Goal: Information Seeking & Learning: Learn about a topic

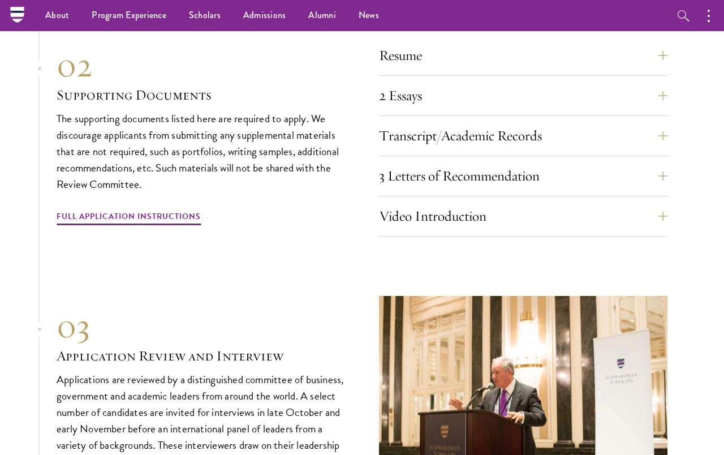
scroll to position [3506, 0]
click at [676, 104] on section "01 Online Application 01 Online Application The application must be completed o…" at bounding box center [362, 162] width 724 height 700
click at [662, 106] on button "2 Essays" at bounding box center [523, 96] width 289 height 27
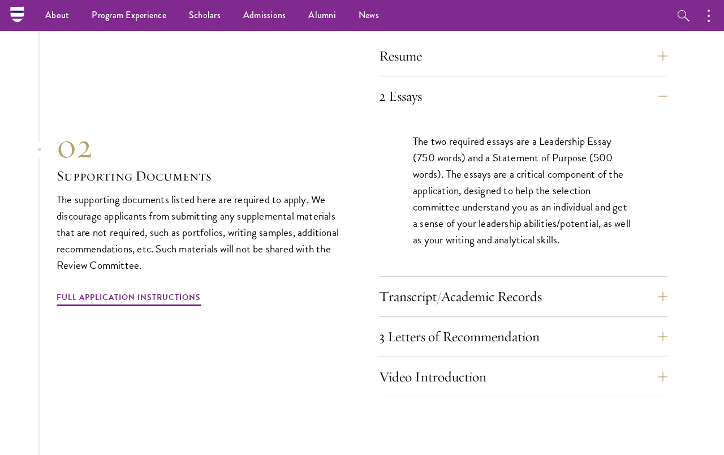
click at [668, 106] on button "2 Essays" at bounding box center [523, 96] width 289 height 27
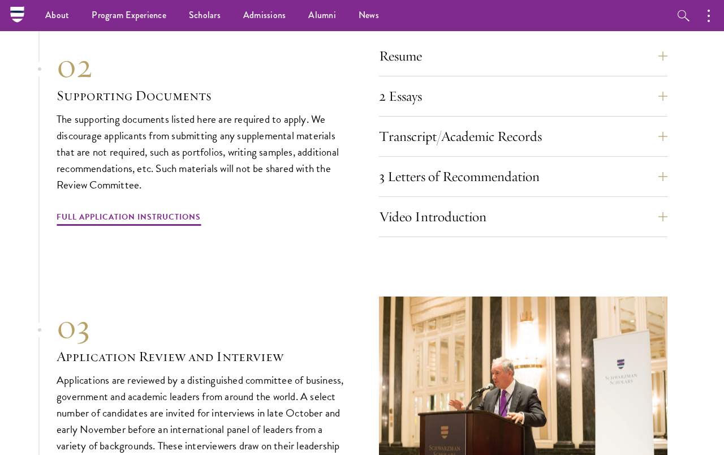
click at [677, 76] on section "01 Online Application 01 Online Application The application must be completed o…" at bounding box center [362, 162] width 724 height 700
click at [668, 67] on button "Resume" at bounding box center [523, 55] width 289 height 27
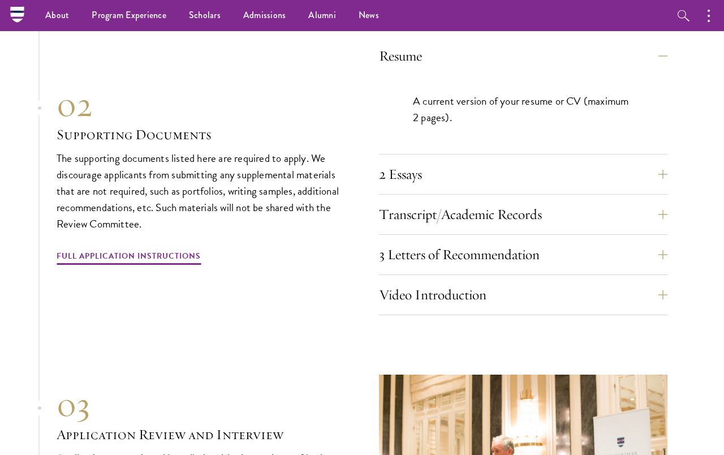
click at [667, 65] on button "Resume" at bounding box center [523, 55] width 289 height 27
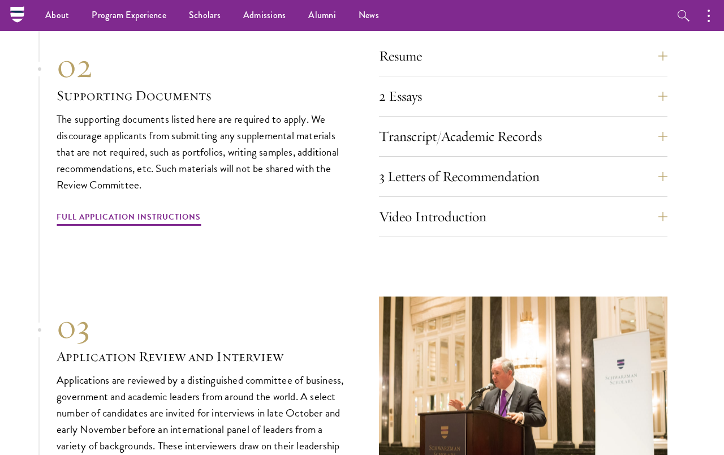
click at [668, 66] on button "Resume" at bounding box center [523, 55] width 289 height 27
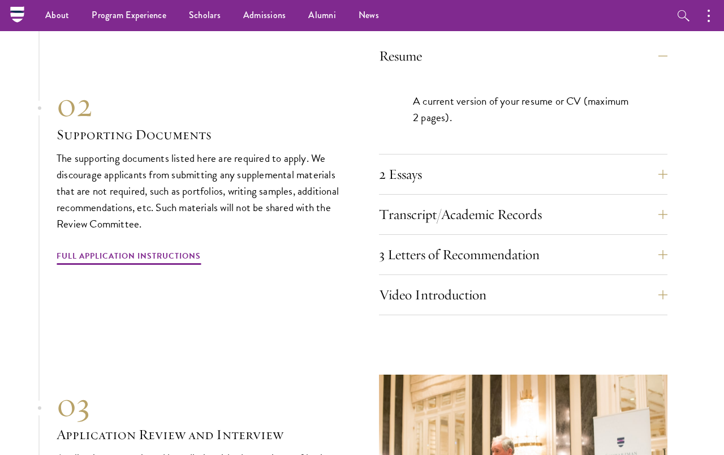
click at [668, 63] on button "Resume" at bounding box center [523, 55] width 289 height 27
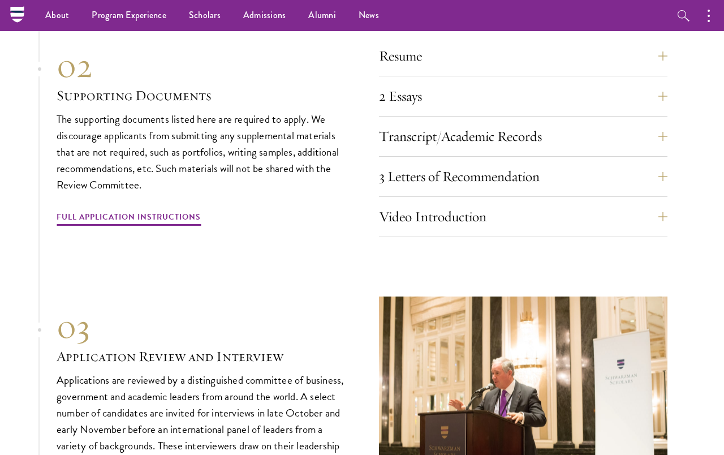
click at [650, 172] on div "Resume A current version of your resume or CV (maximum 2 pages). 2 Essays The t…" at bounding box center [523, 139] width 289 height 195
click at [653, 150] on button "Transcript/Academic Records" at bounding box center [523, 136] width 289 height 27
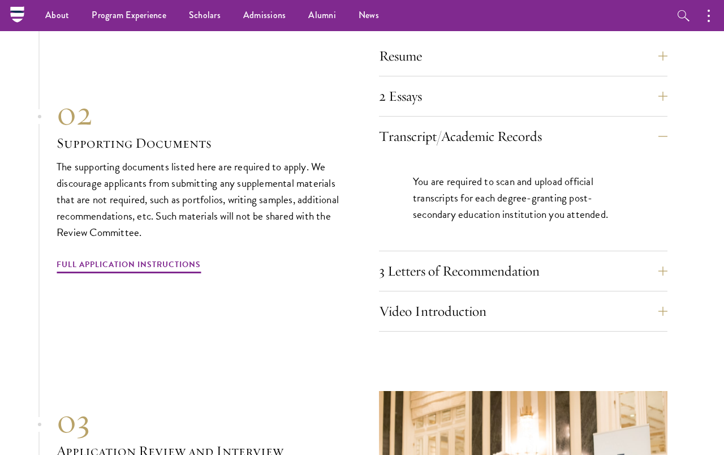
click at [661, 136] on button "Transcript/Academic Records" at bounding box center [523, 136] width 289 height 27
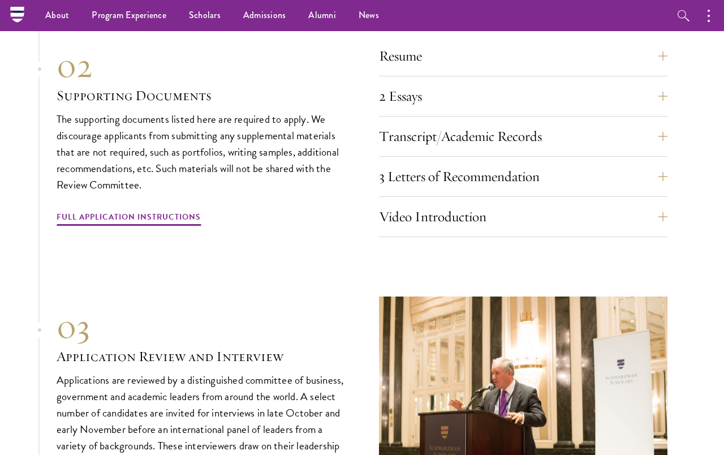
click at [647, 186] on button "3 Letters of Recommendation" at bounding box center [523, 176] width 289 height 27
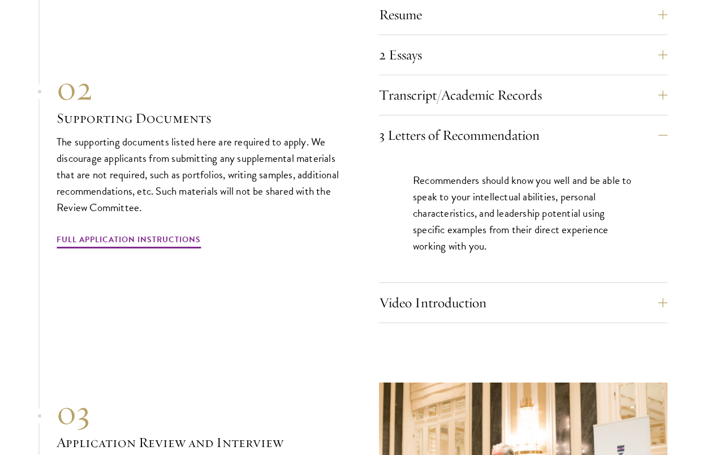
scroll to position [3552, 0]
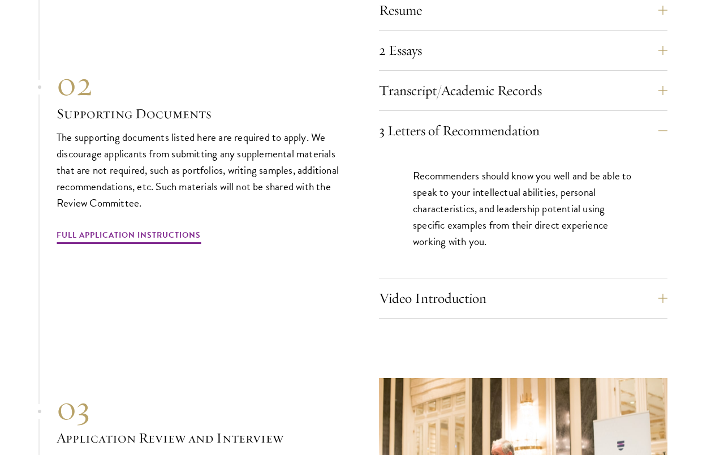
click at [661, 134] on button "3 Letters of Recommendation" at bounding box center [523, 130] width 289 height 27
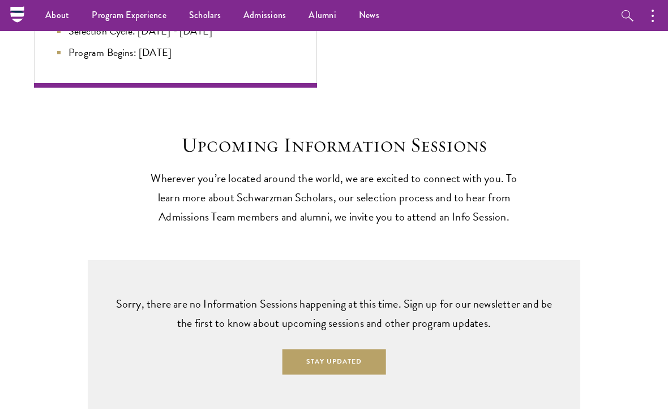
scroll to position [2572, 0]
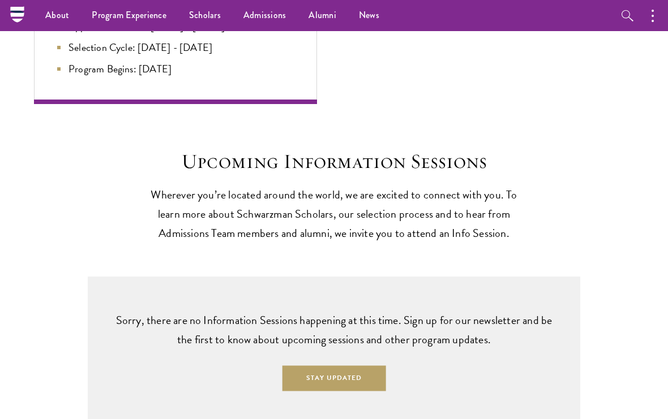
click at [323, 19] on link "Alumni" at bounding box center [322, 15] width 50 height 31
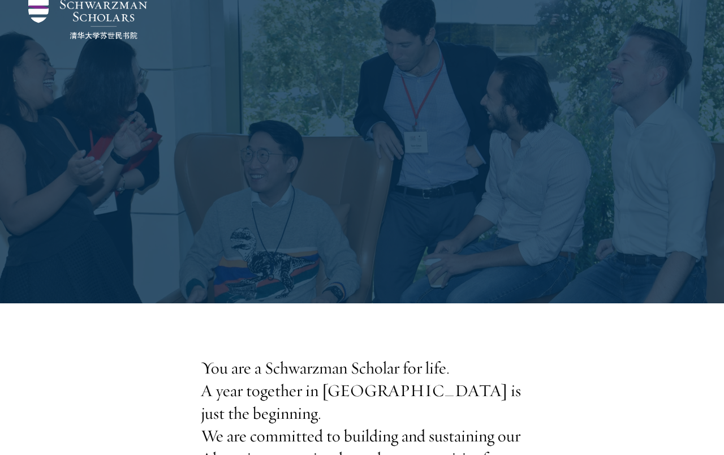
scroll to position [31, 0]
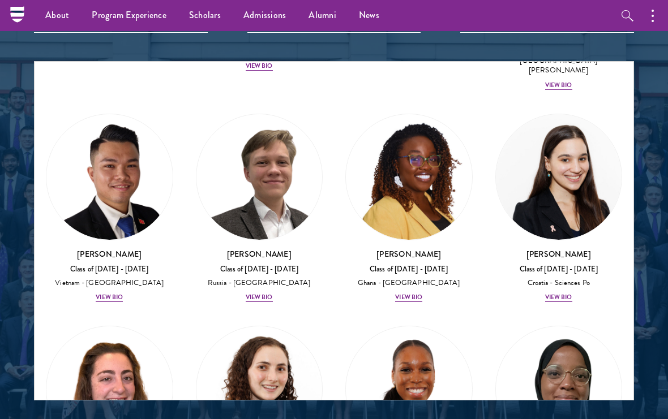
scroll to position [5807, 0]
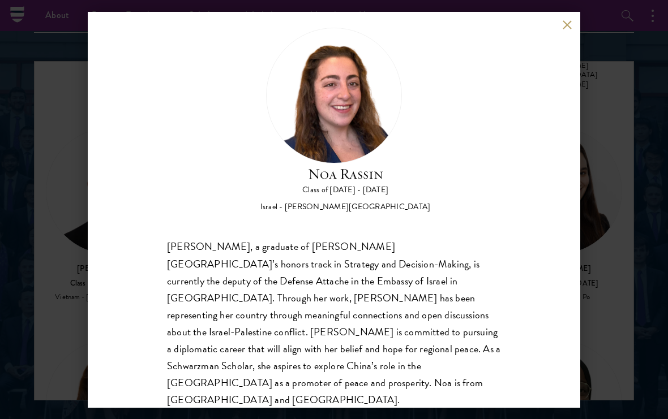
scroll to position [18, 0]
click at [640, 295] on div "[PERSON_NAME] Class of [DATE] - [DATE] Israel - [PERSON_NAME][GEOGRAPHIC_DATA] …" at bounding box center [334, 209] width 668 height 419
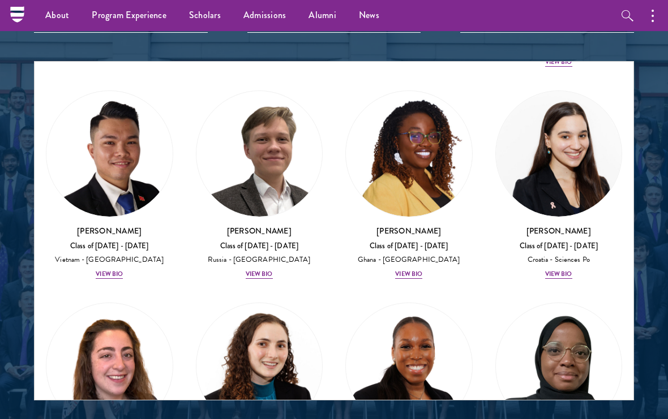
scroll to position [5843, 0]
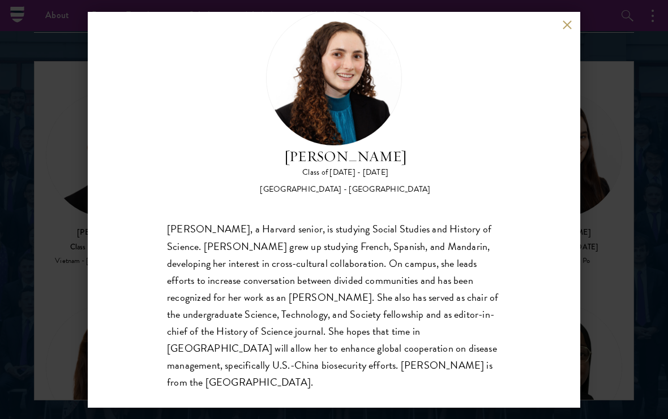
scroll to position [35, 0]
click at [623, 160] on div "[PERSON_NAME] Class of [DATE] - [DATE] [GEOGRAPHIC_DATA] - [GEOGRAPHIC_DATA] [P…" at bounding box center [334, 209] width 668 height 419
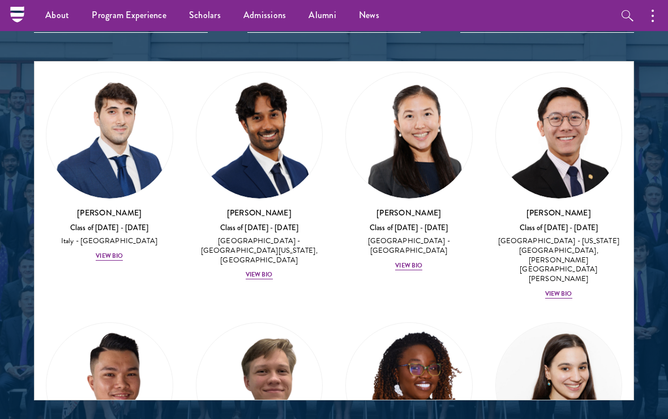
scroll to position [5581, 0]
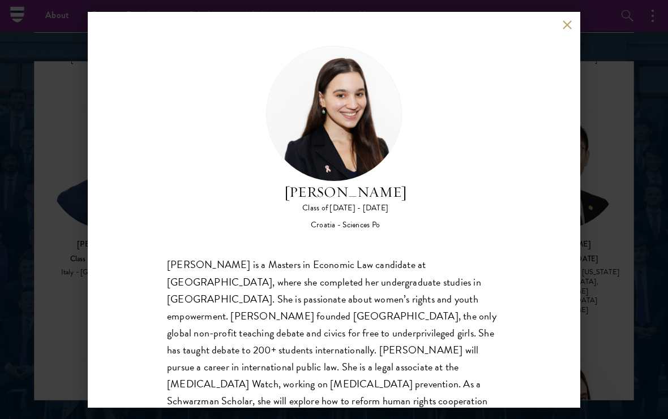
click at [623, 268] on div "[PERSON_NAME] Class of [DATE] - [DATE] Croatia - Sciences Po [PERSON_NAME] is a…" at bounding box center [334, 209] width 668 height 419
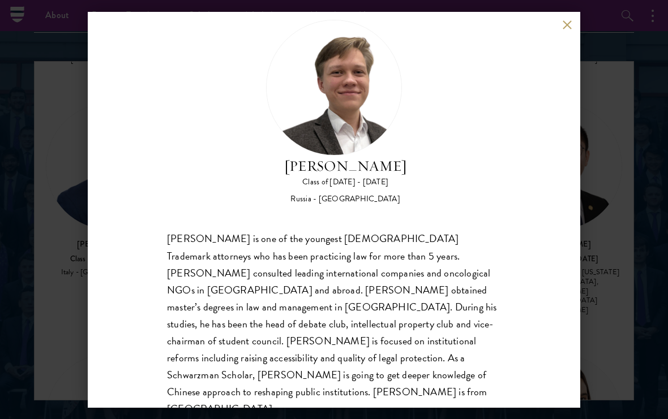
scroll to position [27, 0]
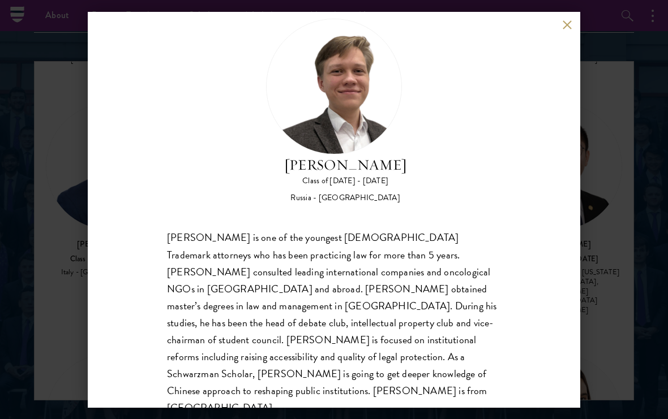
click at [634, 282] on div "[PERSON_NAME] Class of [DATE] - [DATE] [GEOGRAPHIC_DATA] - [GEOGRAPHIC_DATA] [P…" at bounding box center [334, 209] width 668 height 419
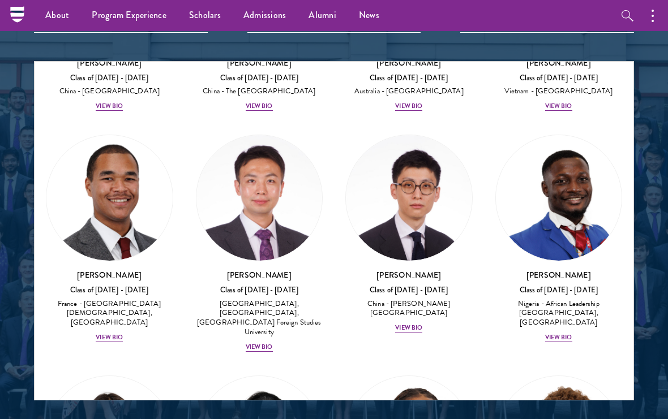
scroll to position [4614, 0]
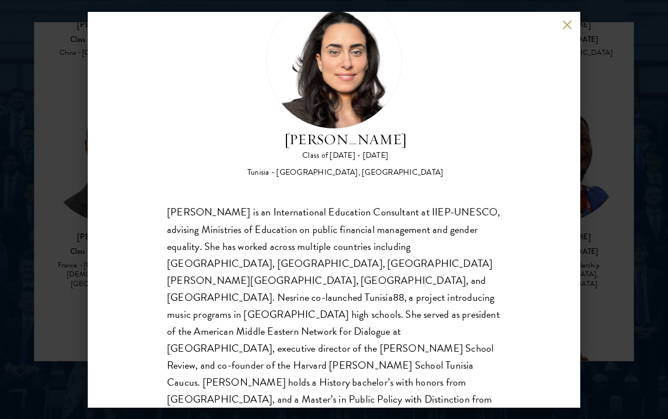
scroll to position [52, 0]
click at [630, 151] on div "[PERSON_NAME] Class of [DATE] - [DATE] [GEOGRAPHIC_DATA] - [GEOGRAPHIC_DATA], […" at bounding box center [334, 209] width 668 height 419
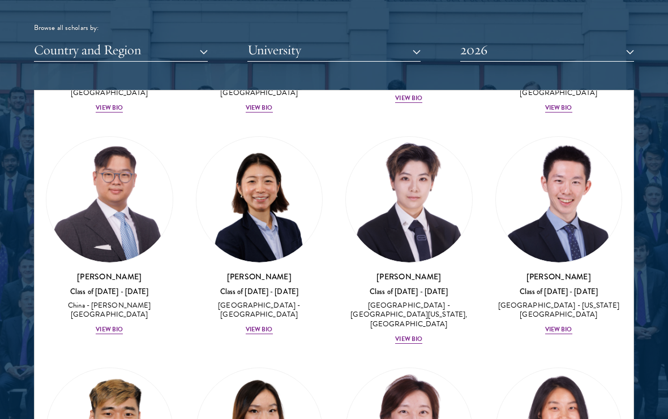
scroll to position [3959, 0]
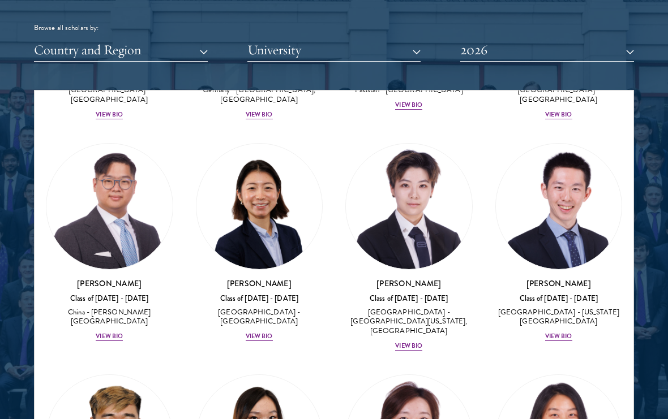
click at [183, 53] on button "Country and Region" at bounding box center [121, 49] width 174 height 23
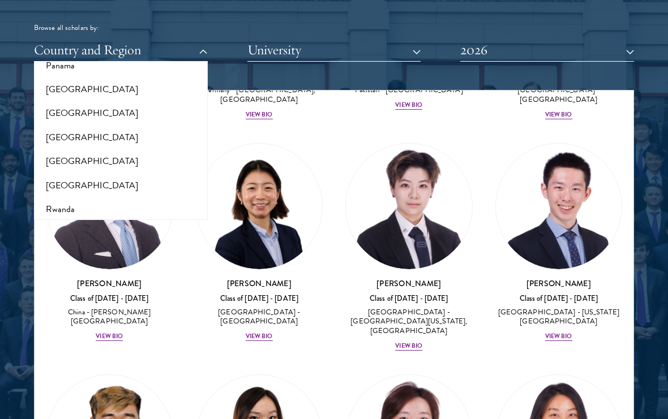
scroll to position [1733, 0]
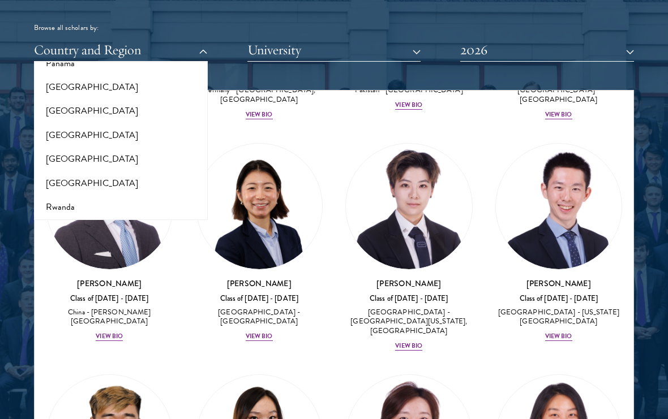
click at [111, 171] on button "[GEOGRAPHIC_DATA]" at bounding box center [120, 183] width 167 height 24
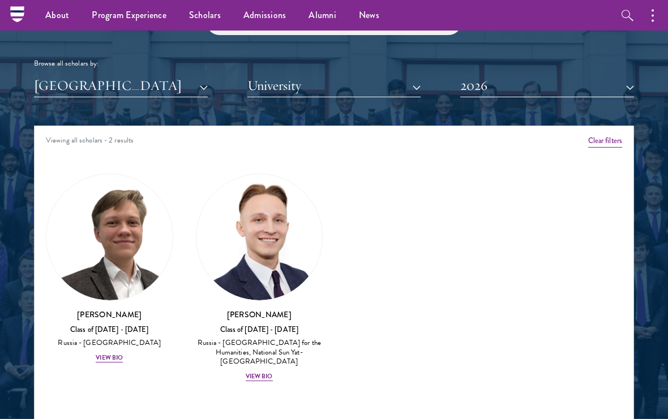
scroll to position [1343, 0]
click at [272, 363] on div "[PERSON_NAME] Class of [DATE] - [DATE] [GEOGRAPHIC_DATA] - [GEOGRAPHIC_DATA] fo…" at bounding box center [259, 346] width 127 height 74
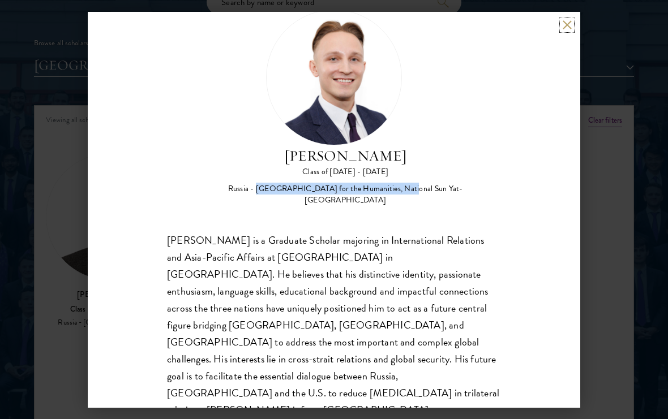
scroll to position [35, 0]
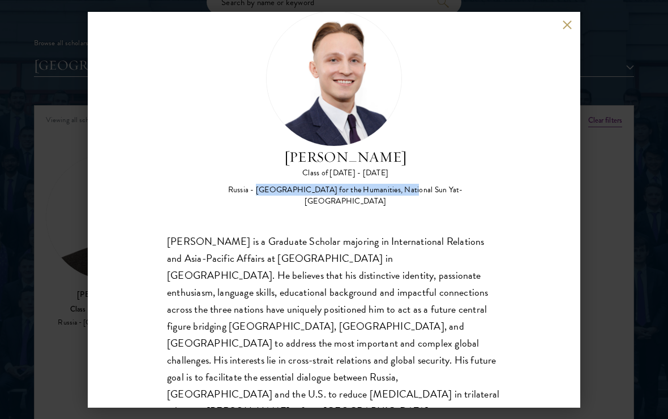
click at [630, 270] on div "[PERSON_NAME] Class of [DATE] - [DATE] [GEOGRAPHIC_DATA] - [GEOGRAPHIC_DATA] fo…" at bounding box center [334, 209] width 668 height 419
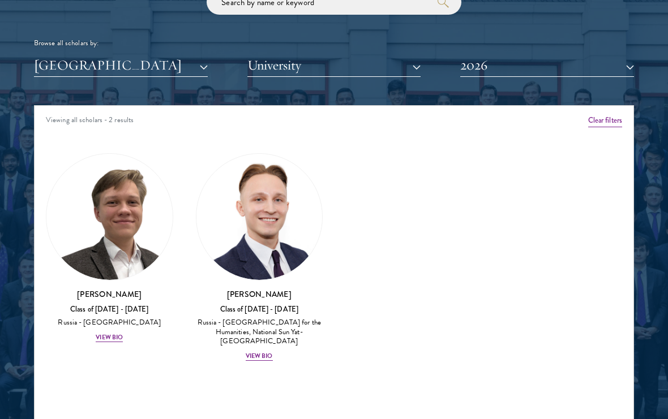
click at [151, 66] on button "[GEOGRAPHIC_DATA]" at bounding box center [121, 65] width 174 height 23
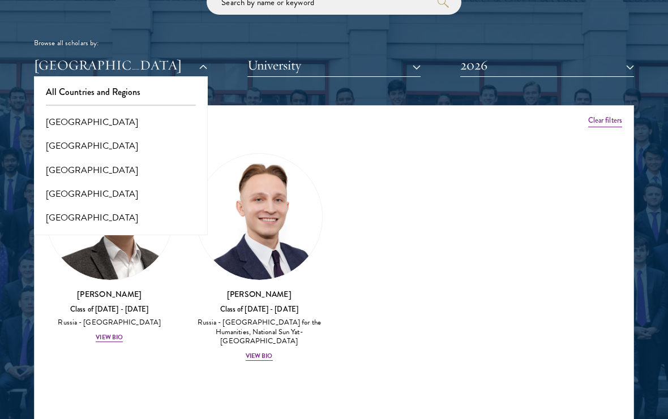
click at [131, 91] on button "All Countries and Regions" at bounding box center [120, 92] width 167 height 24
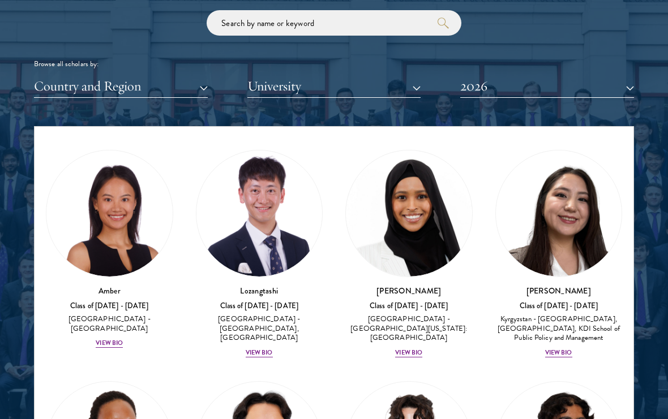
scroll to position [30, 0]
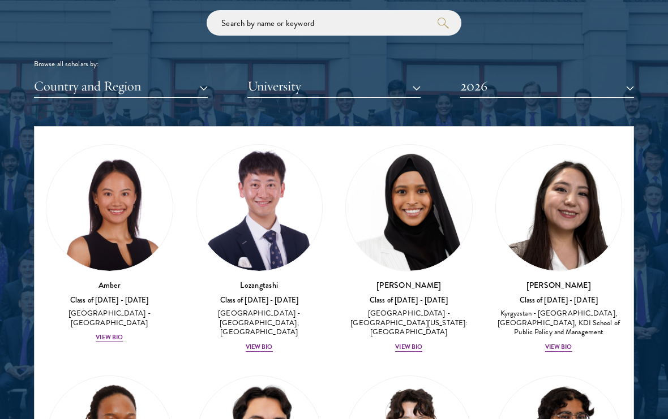
click at [111, 333] on div "View Bio" at bounding box center [109, 337] width 27 height 9
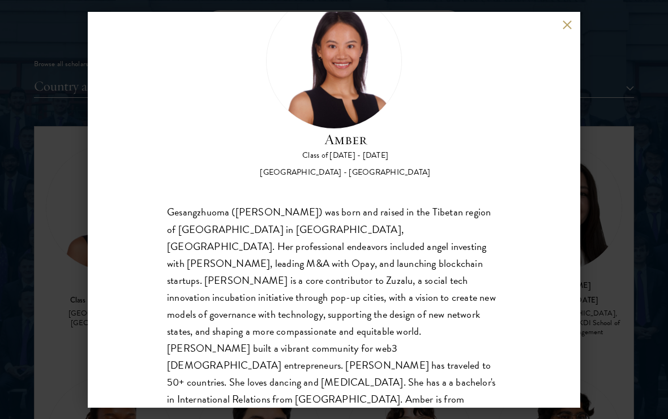
scroll to position [52, 0]
click at [612, 259] on div "Amber Class of [DATE] - [DATE] [GEOGRAPHIC_DATA] - [GEOGRAPHIC_DATA] Gesangzhuo…" at bounding box center [334, 209] width 668 height 419
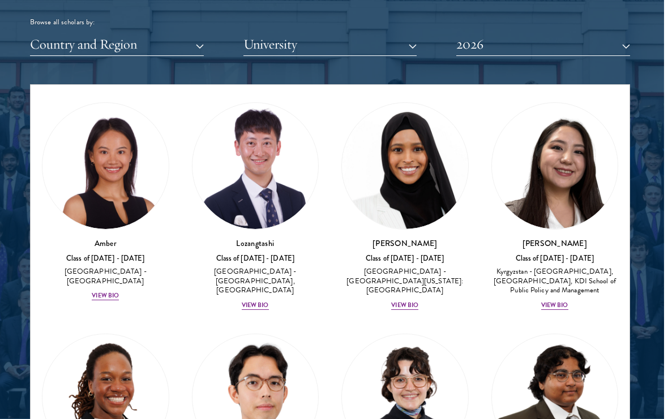
scroll to position [1338, 0]
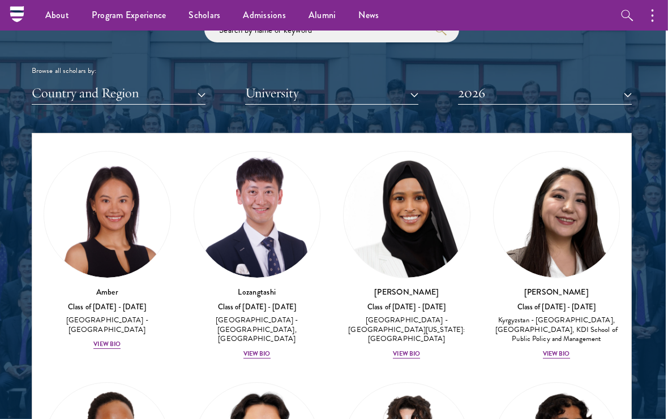
click at [408, 90] on button "University" at bounding box center [333, 93] width 174 height 23
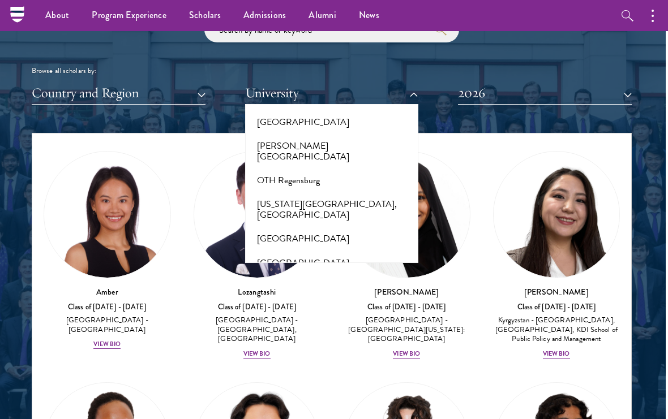
scroll to position [5677, 0]
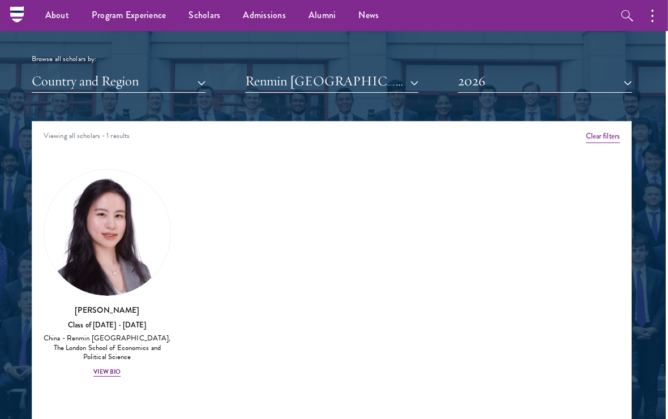
scroll to position [1352, 2]
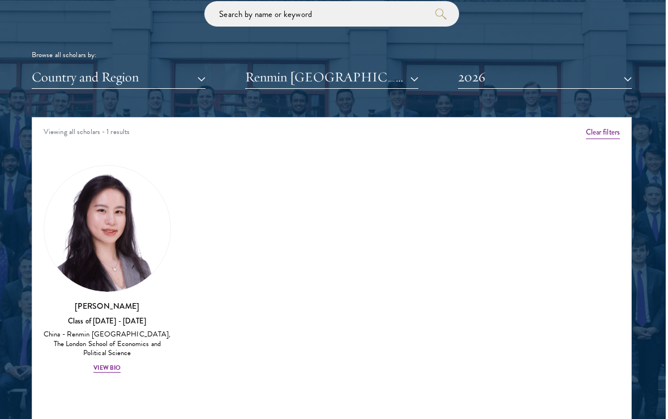
click at [101, 367] on div "View Bio" at bounding box center [106, 368] width 27 height 9
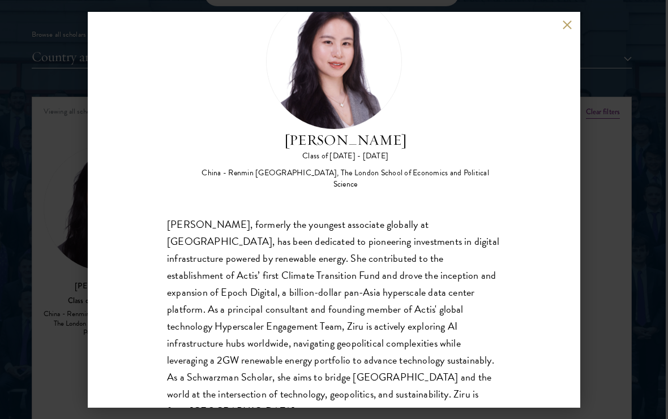
scroll to position [52, 0]
click at [633, 214] on div "[PERSON_NAME] Class of [DATE] - [DATE] [GEOGRAPHIC_DATA] - Renmin [GEOGRAPHIC_D…" at bounding box center [334, 209] width 668 height 419
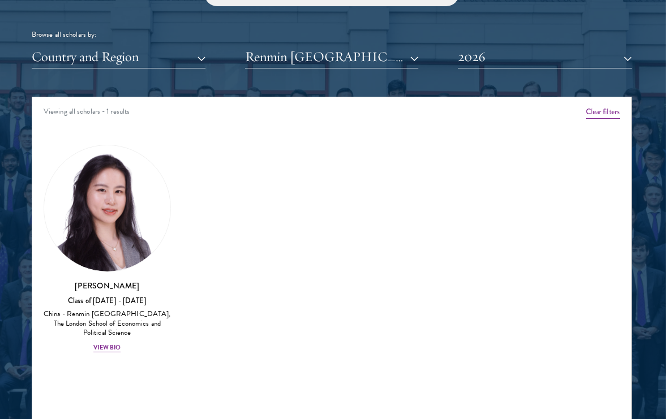
click at [485, 66] on button "2026" at bounding box center [545, 56] width 174 height 23
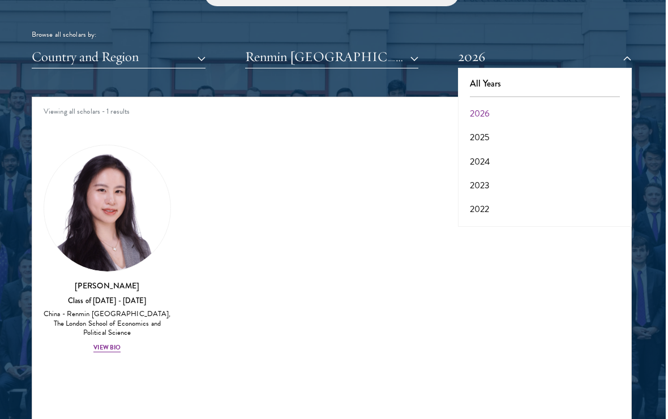
click at [558, 137] on button "2025" at bounding box center [544, 138] width 167 height 24
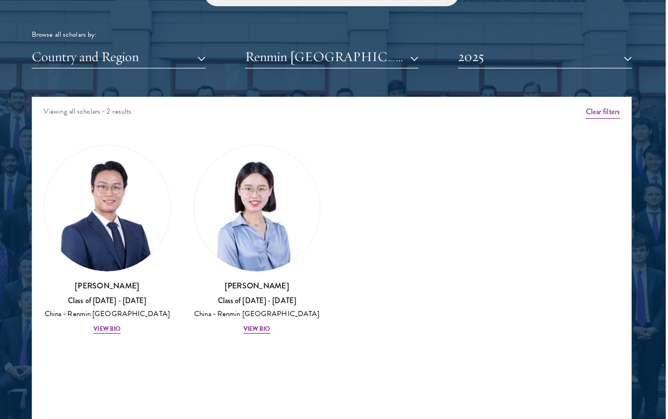
click at [622, 65] on button "2025" at bounding box center [545, 56] width 174 height 23
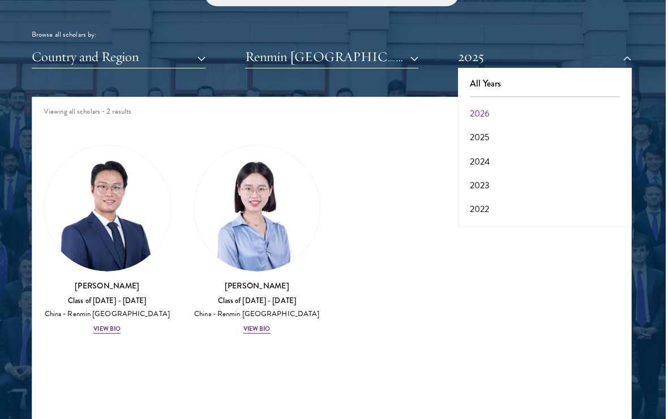
click at [536, 164] on button "2024" at bounding box center [544, 162] width 167 height 24
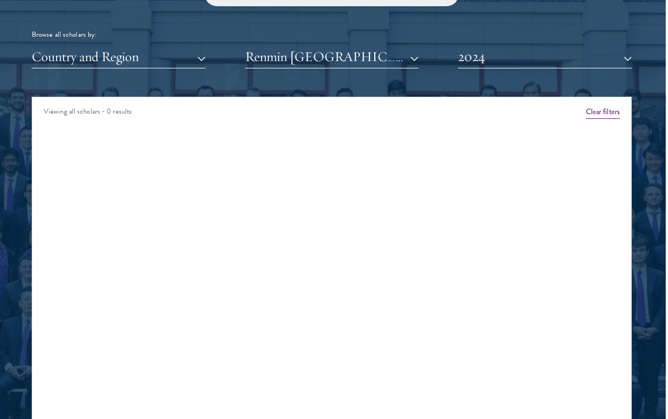
click at [609, 59] on button "2024" at bounding box center [545, 56] width 174 height 23
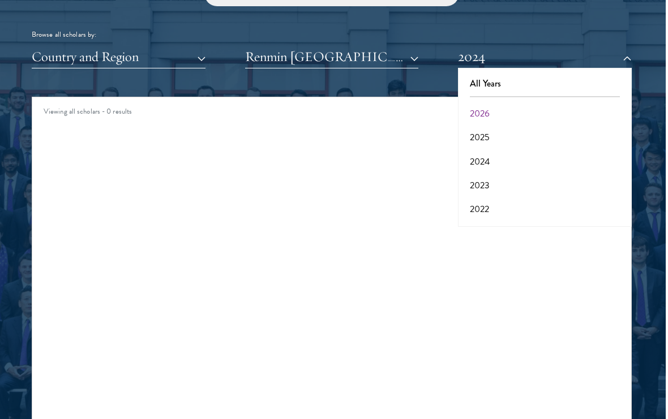
click at [534, 185] on button "2023" at bounding box center [544, 186] width 167 height 24
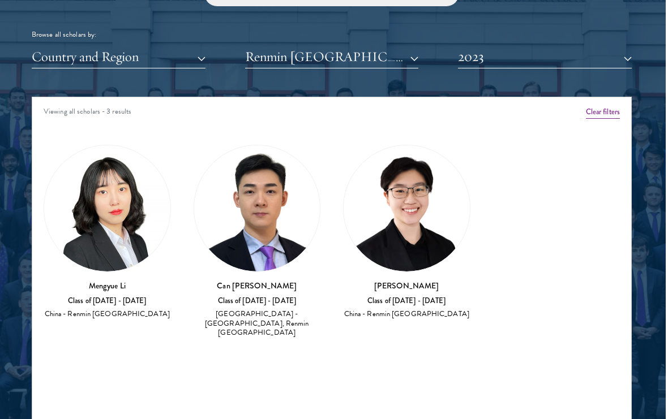
click at [608, 66] on button "2023" at bounding box center [545, 56] width 174 height 23
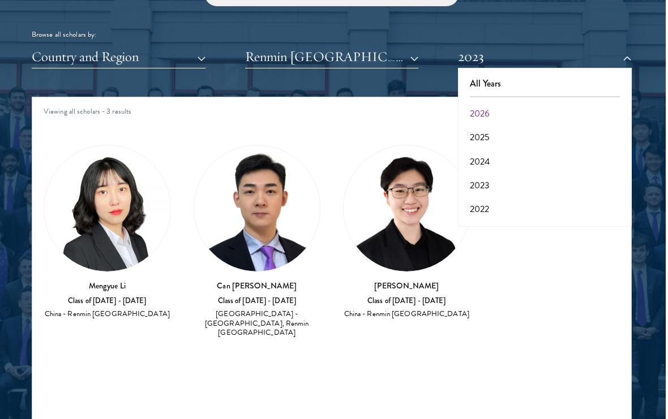
click at [587, 104] on button "2026" at bounding box center [544, 114] width 167 height 24
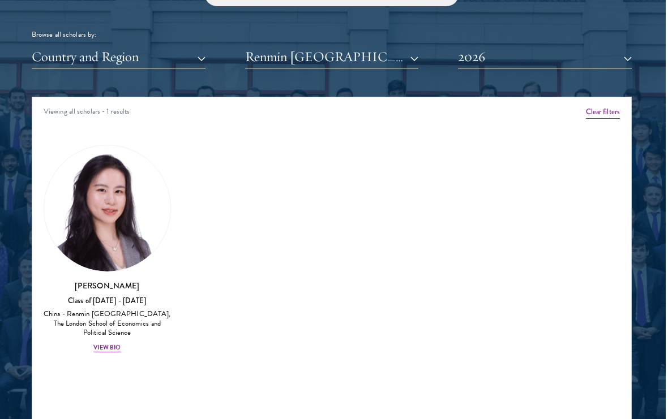
click at [172, 59] on button "Country and Region" at bounding box center [119, 56] width 174 height 23
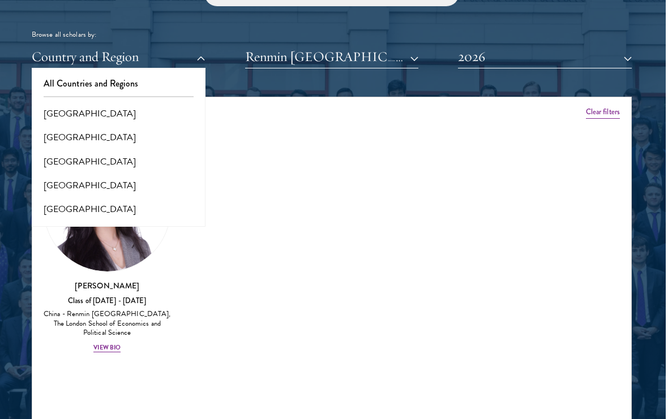
click at [170, 112] on button "[GEOGRAPHIC_DATA]" at bounding box center [118, 114] width 167 height 24
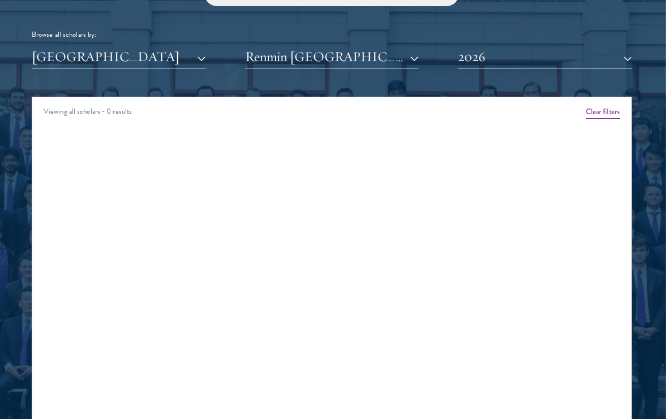
click at [381, 60] on button "Renmin [GEOGRAPHIC_DATA]" at bounding box center [332, 56] width 174 height 23
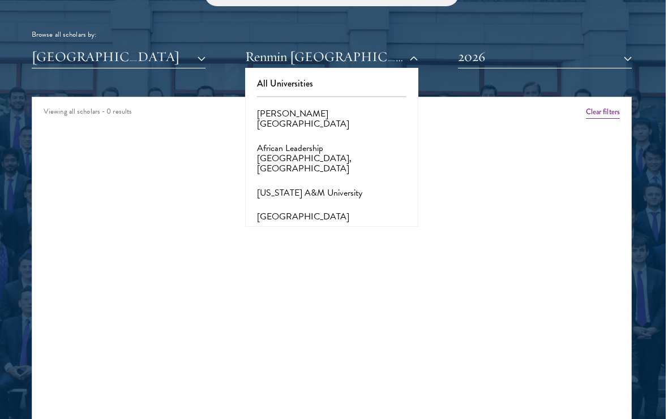
click at [330, 78] on button "All Universities" at bounding box center [331, 84] width 167 height 24
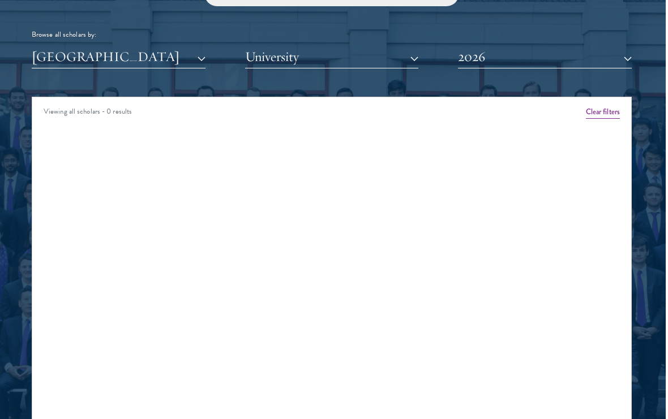
click at [597, 65] on button "2026" at bounding box center [545, 56] width 174 height 23
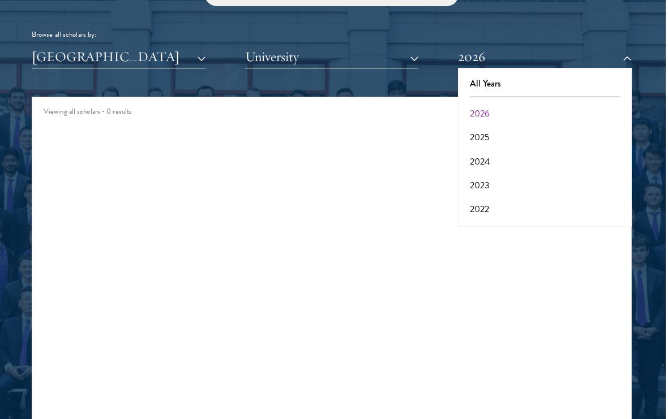
click at [535, 181] on button "2023" at bounding box center [544, 186] width 167 height 24
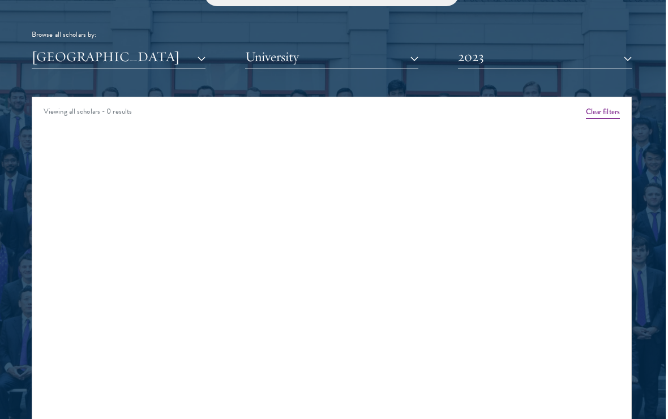
click at [601, 61] on button "2023" at bounding box center [545, 56] width 174 height 23
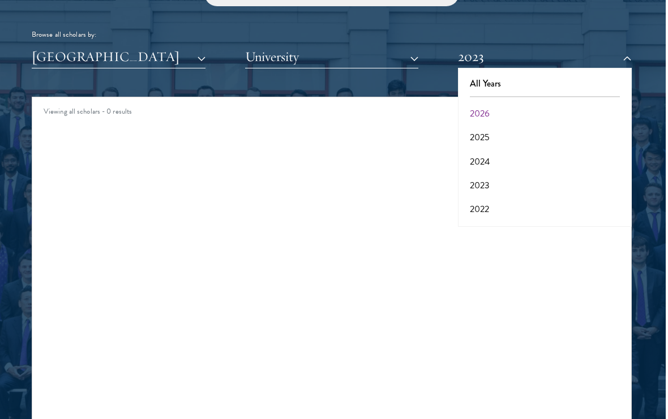
click at [552, 166] on button "2024" at bounding box center [544, 162] width 167 height 24
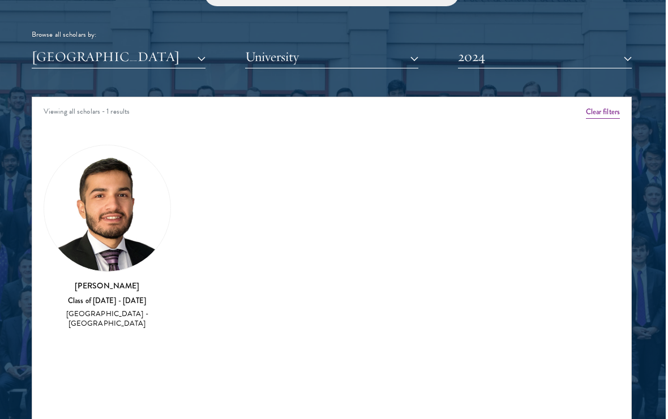
click at [582, 54] on button "2024" at bounding box center [545, 56] width 174 height 23
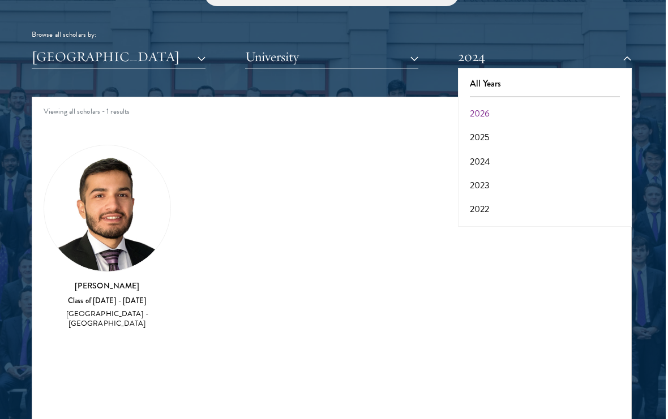
click at [616, 84] on button "All Years" at bounding box center [544, 84] width 167 height 24
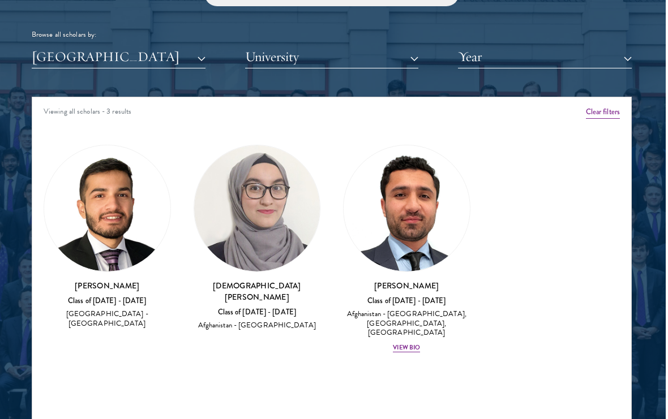
click at [198, 61] on button "[GEOGRAPHIC_DATA]" at bounding box center [119, 56] width 174 height 23
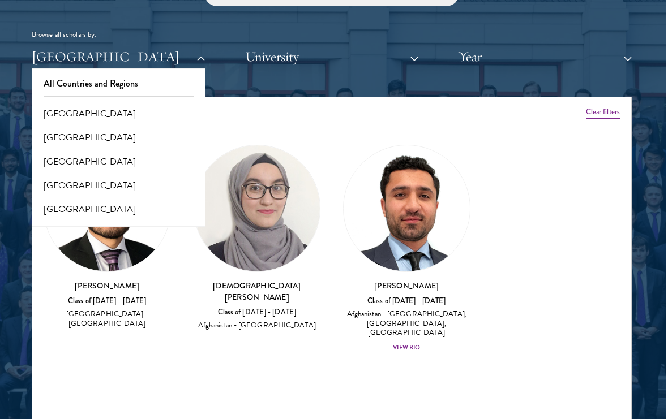
click at [178, 78] on button "All Countries and Regions" at bounding box center [118, 84] width 167 height 24
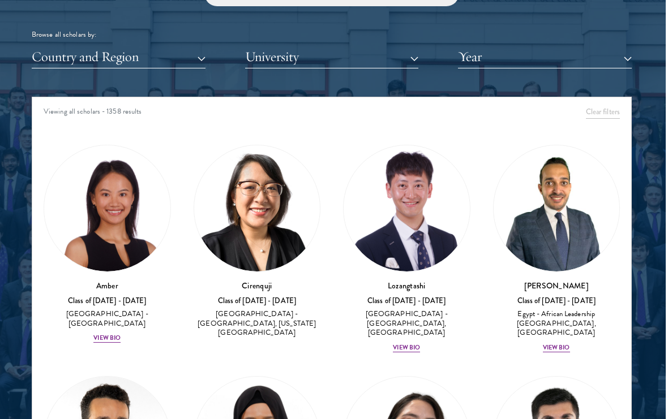
click at [299, 57] on button "University" at bounding box center [332, 56] width 174 height 23
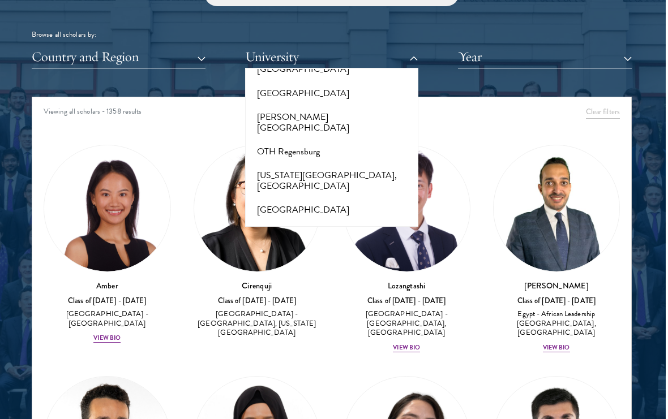
scroll to position [5665, 0]
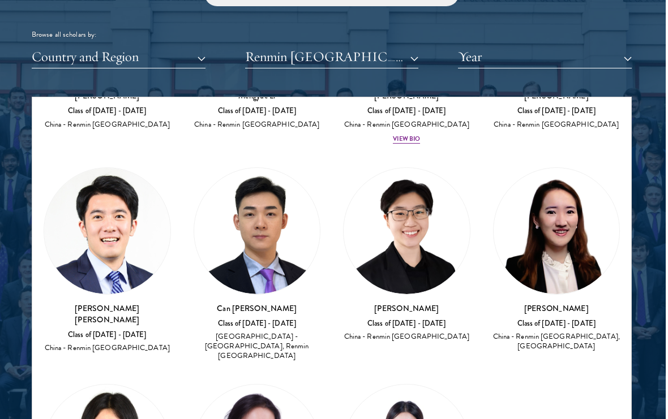
scroll to position [384, 0]
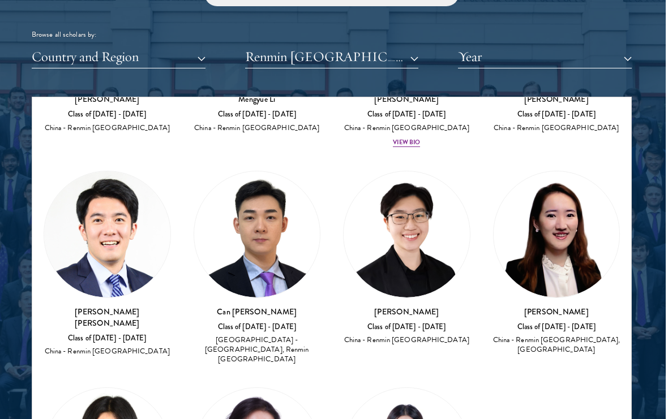
click at [586, 336] on div "China - Renmin [GEOGRAPHIC_DATA], [GEOGRAPHIC_DATA]" at bounding box center [556, 345] width 127 height 19
click at [582, 276] on img at bounding box center [556, 234] width 126 height 126
click at [562, 307] on h3 "[PERSON_NAME]" at bounding box center [556, 311] width 127 height 11
click at [570, 306] on h3 "[PERSON_NAME]" at bounding box center [556, 311] width 127 height 11
click at [595, 268] on img at bounding box center [556, 234] width 126 height 126
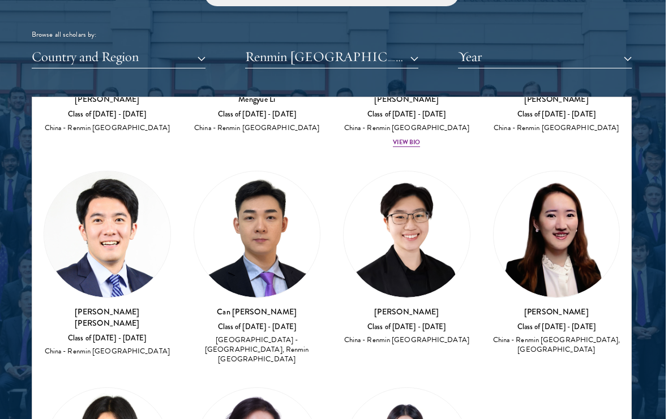
click at [569, 316] on div "[PERSON_NAME] Class of [DATE] - [DATE] [GEOGRAPHIC_DATA] - Renmin [GEOGRAPHIC_D…" at bounding box center [556, 331] width 127 height 50
click at [571, 344] on div "China - Renmin [GEOGRAPHIC_DATA], [GEOGRAPHIC_DATA]" at bounding box center [556, 345] width 127 height 19
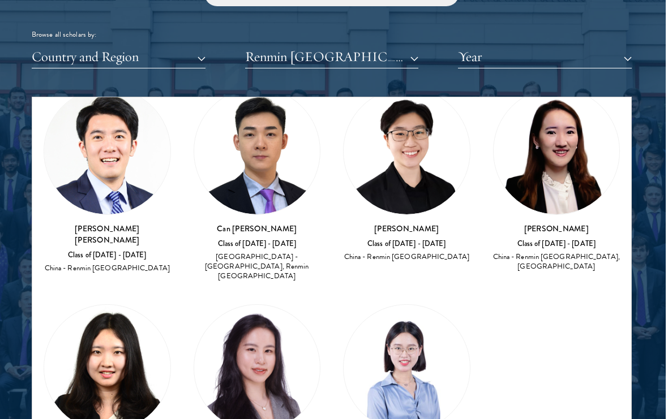
scroll to position [470, 0]
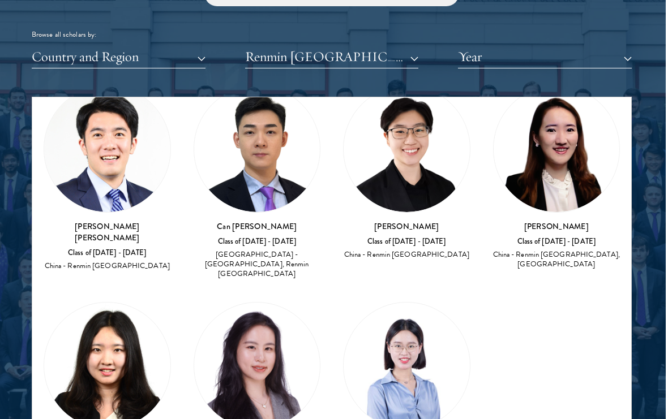
click at [569, 221] on h3 "[PERSON_NAME]" at bounding box center [556, 226] width 127 height 11
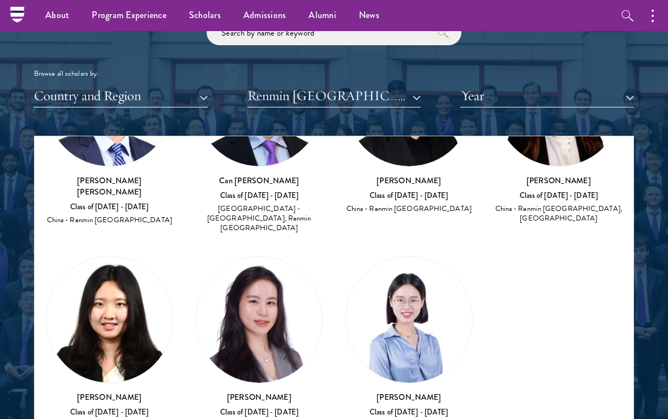
scroll to position [553, 0]
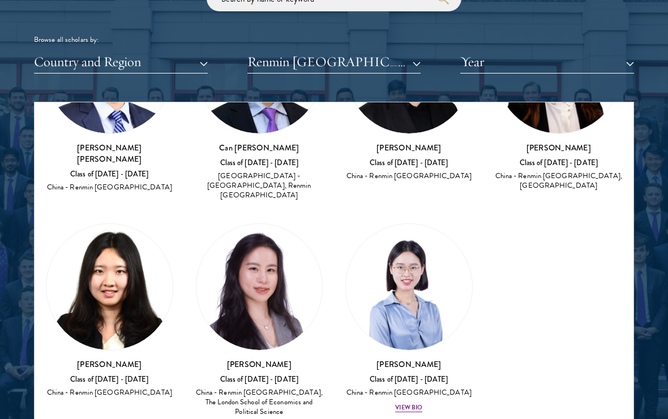
click at [261, 423] on div "View Bio" at bounding box center [259, 427] width 27 height 9
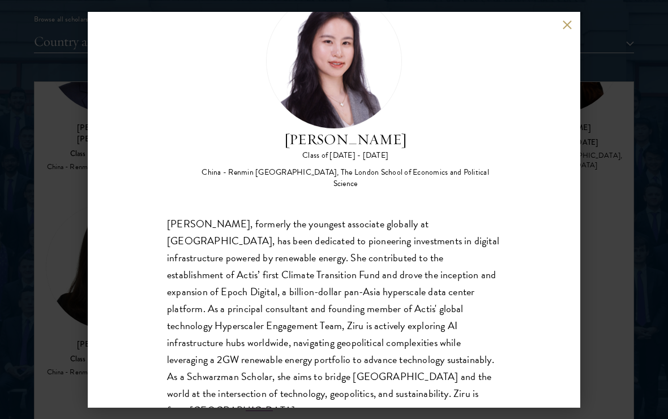
scroll to position [52, 0]
click at [655, 266] on div "[PERSON_NAME] Class of [DATE] - [DATE] [GEOGRAPHIC_DATA] - Renmin [GEOGRAPHIC_D…" at bounding box center [334, 209] width 668 height 419
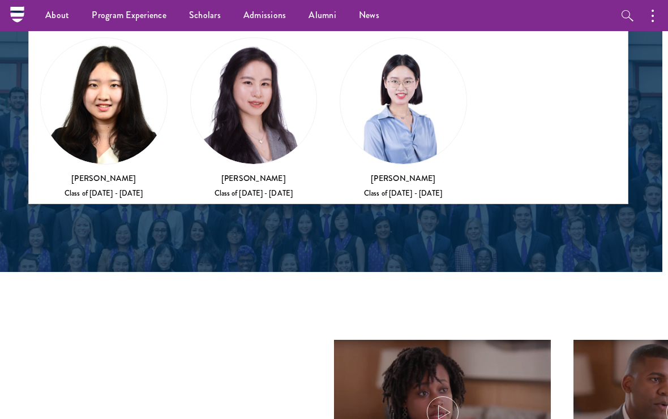
scroll to position [1605, 6]
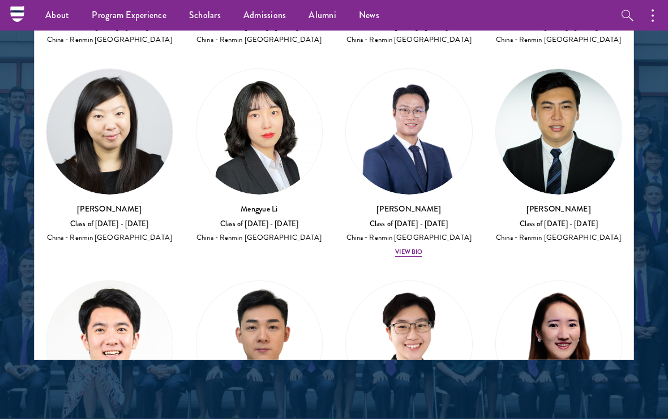
scroll to position [1448, 0]
click at [405, 248] on div "View Bio" at bounding box center [408, 252] width 27 height 9
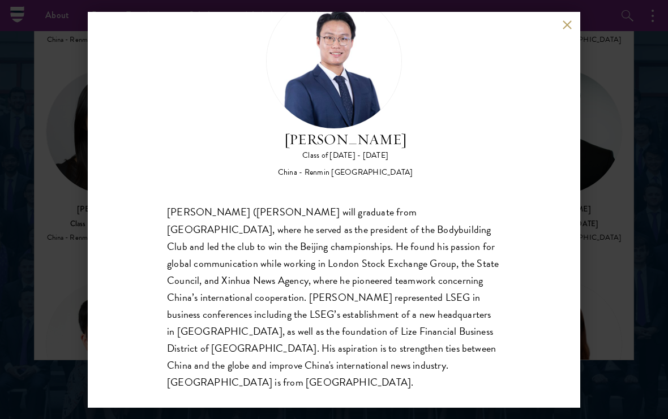
scroll to position [52, 0]
click at [610, 161] on div "[GEOGRAPHIC_DATA][PERSON_NAME] Class of [DATE] - [DATE] [GEOGRAPHIC_DATA] - Ren…" at bounding box center [334, 209] width 668 height 419
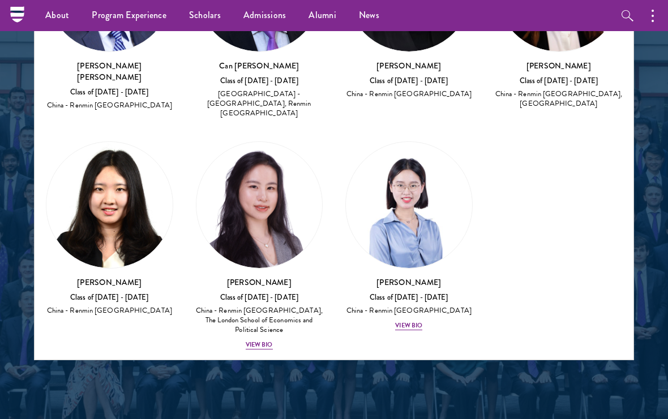
scroll to position [553, 0]
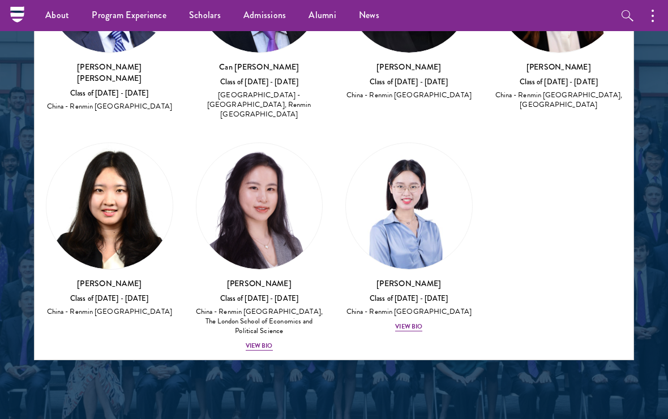
click at [419, 323] on div "View Bio" at bounding box center [408, 327] width 27 height 9
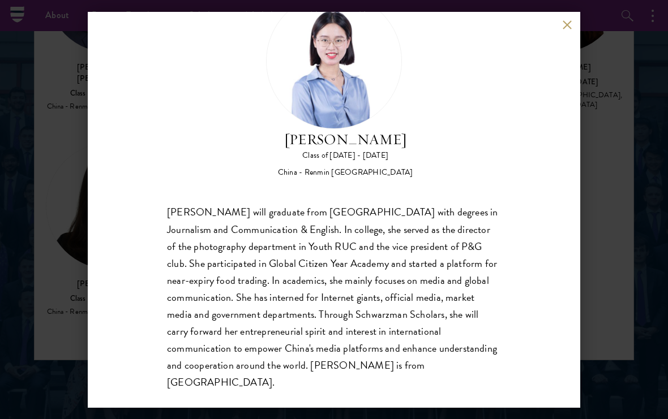
scroll to position [52, 0]
click at [629, 184] on div "[PERSON_NAME] Class of [DATE] - [DATE] [GEOGRAPHIC_DATA] - Renmin [GEOGRAPHIC_D…" at bounding box center [334, 209] width 668 height 419
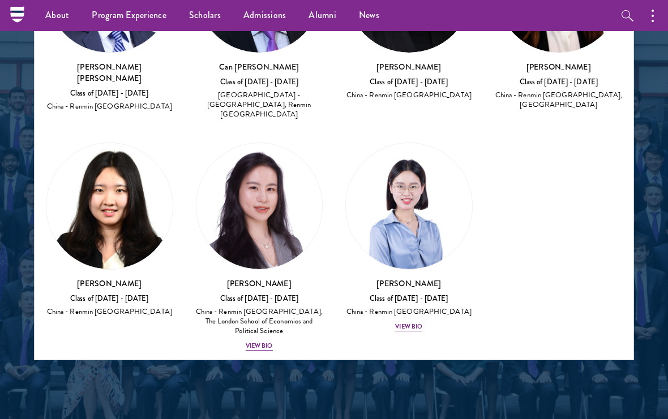
click at [581, 23] on div "About Overview Leadership Donors Program Experience Overview Curriculum Student…" at bounding box center [334, 15] width 668 height 31
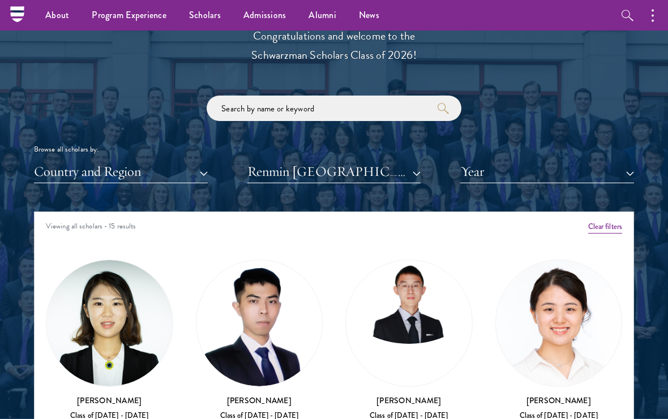
click at [257, 167] on button "Renmin [GEOGRAPHIC_DATA]" at bounding box center [334, 172] width 174 height 23
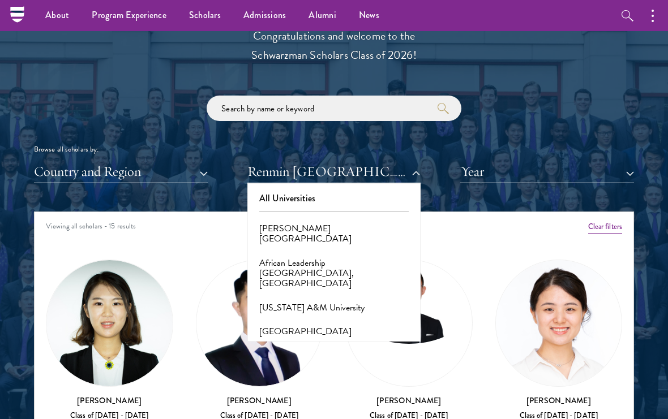
click at [367, 190] on button "All Universities" at bounding box center [334, 199] width 167 height 24
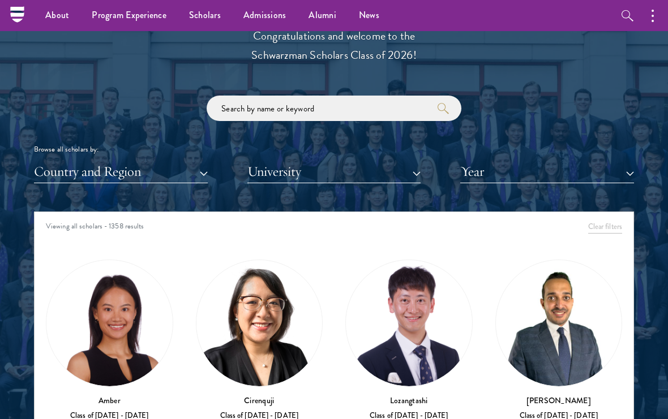
click at [364, 198] on div "Scholar Directory Congratulations and welcome to the Schwarzman Scholars Class …" at bounding box center [334, 270] width 600 height 564
click at [109, 165] on button "Country and Region" at bounding box center [121, 171] width 174 height 23
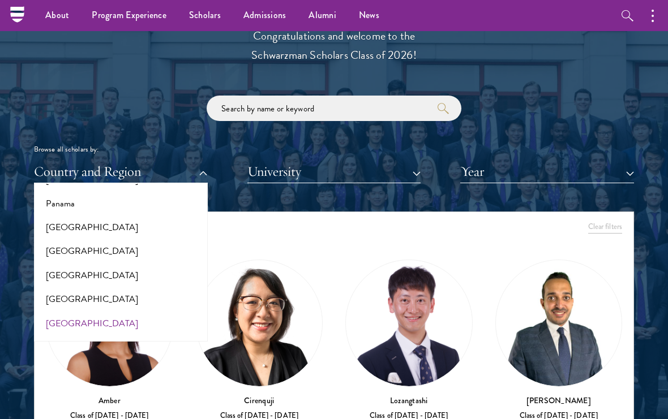
scroll to position [1715, 0]
click at [57, 311] on button "[GEOGRAPHIC_DATA]" at bounding box center [120, 323] width 167 height 24
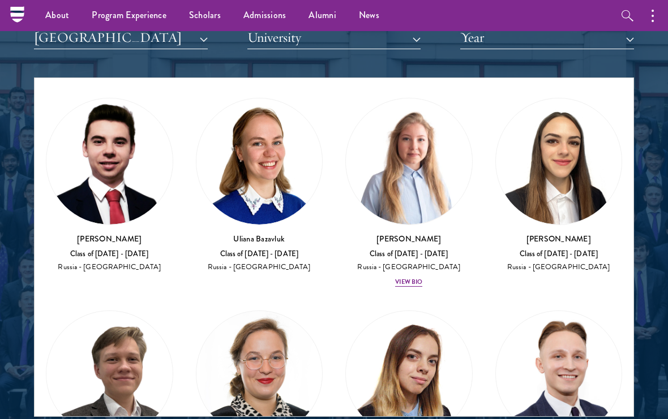
scroll to position [28, 0]
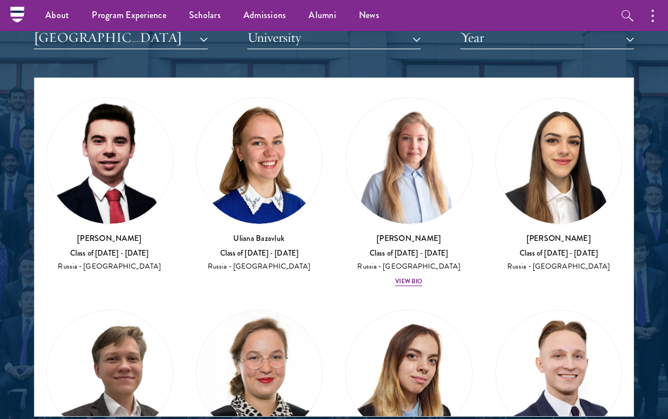
click at [419, 270] on div "[PERSON_NAME] Class of [DATE] - [DATE] [GEOGRAPHIC_DATA] - [GEOGRAPHIC_DATA] Vi…" at bounding box center [408, 260] width 127 height 55
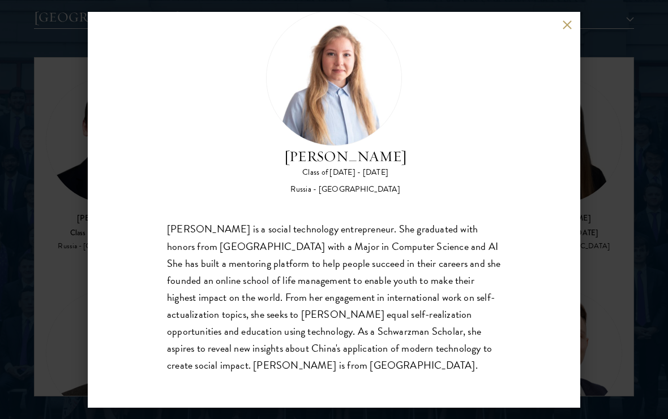
scroll to position [35, 0]
click at [618, 180] on div "[PERSON_NAME] Class of [DATE] - [DATE] [GEOGRAPHIC_DATA] - [GEOGRAPHIC_DATA] [P…" at bounding box center [334, 209] width 668 height 419
